Goal: Check status: Check status

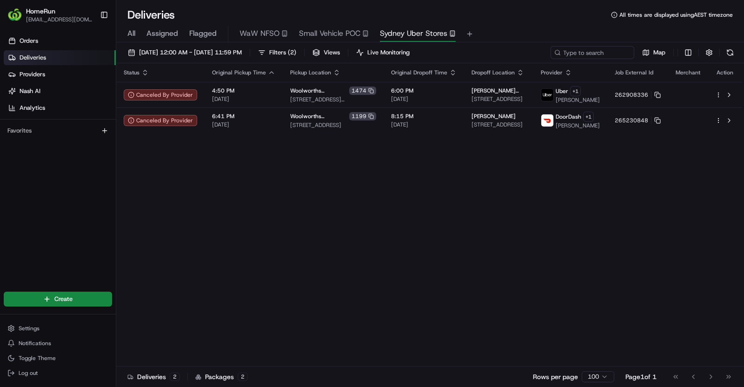
click at [33, 58] on span "Deliveries" at bounding box center [33, 57] width 26 height 8
click at [35, 73] on span "Providers" at bounding box center [33, 74] width 26 height 8
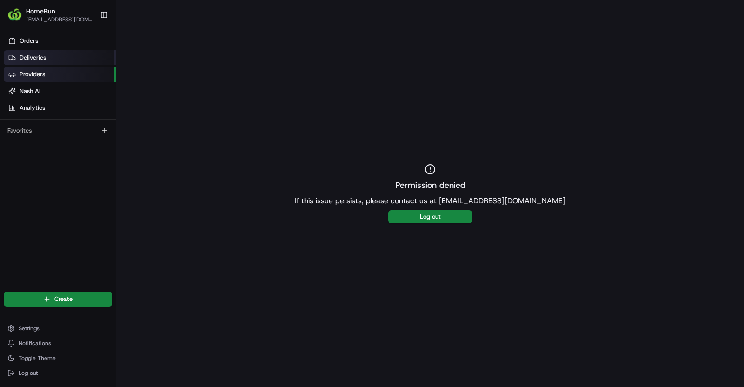
click at [36, 59] on span "Deliveries" at bounding box center [33, 57] width 26 height 8
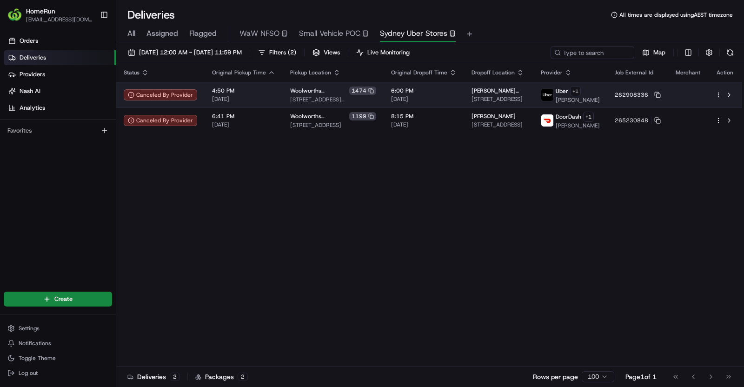
click at [309, 91] on span "Woolworths [PERSON_NAME]" at bounding box center [318, 90] width 57 height 7
